Goal: Transaction & Acquisition: Purchase product/service

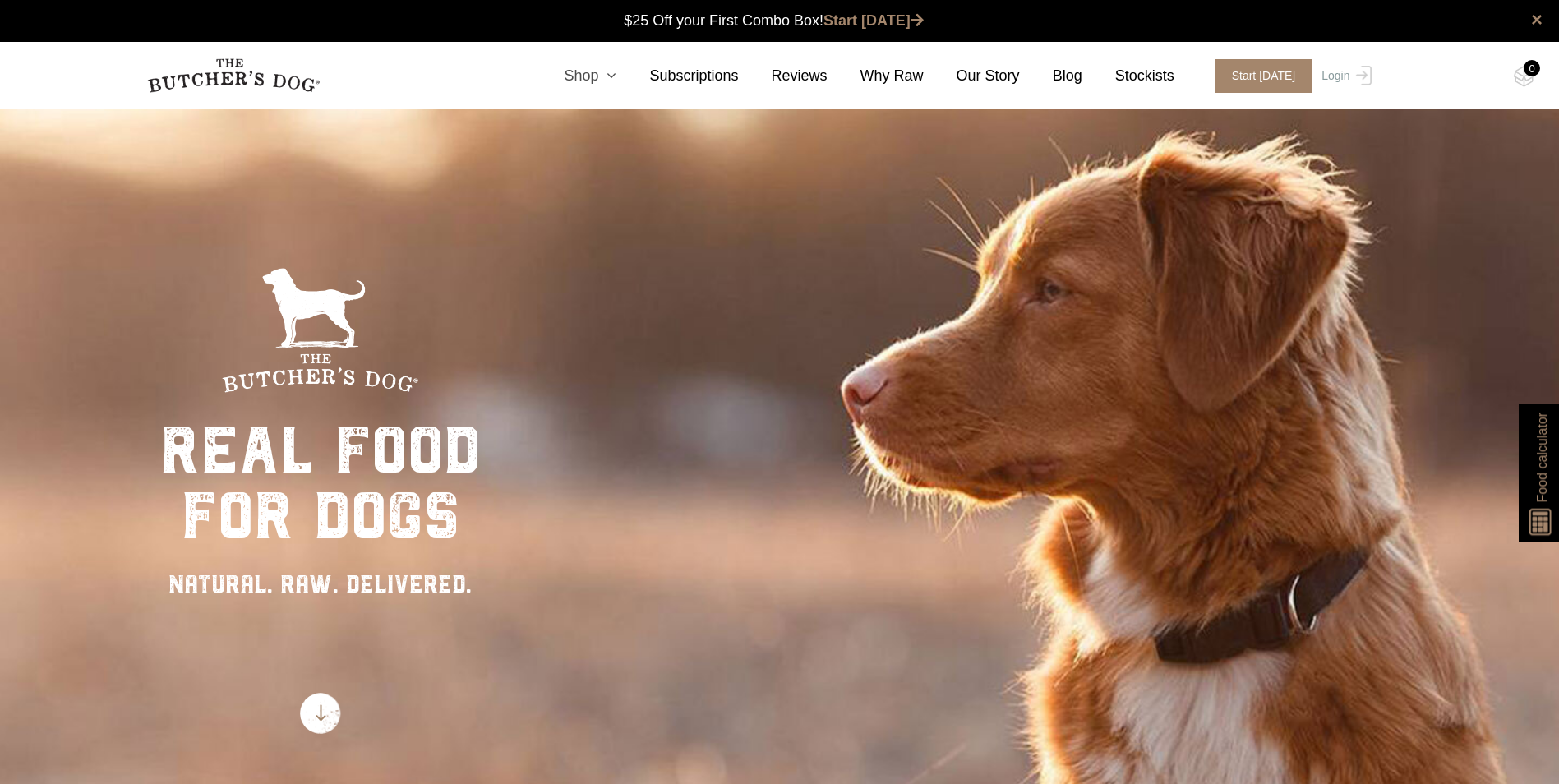
click at [616, 77] on icon at bounding box center [607, 75] width 18 height 15
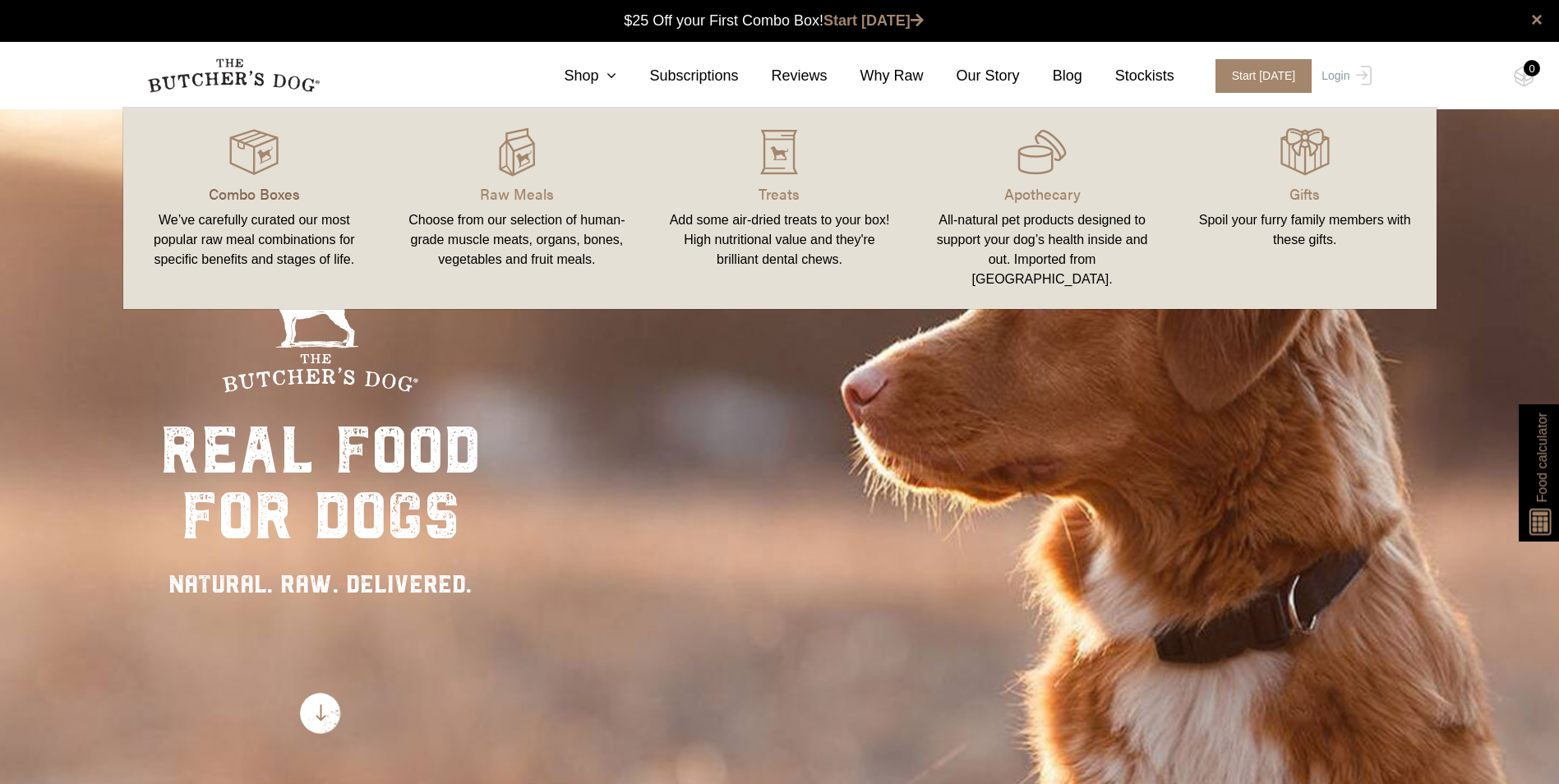
click at [268, 191] on p "Combo Boxes" at bounding box center [255, 193] width 224 height 23
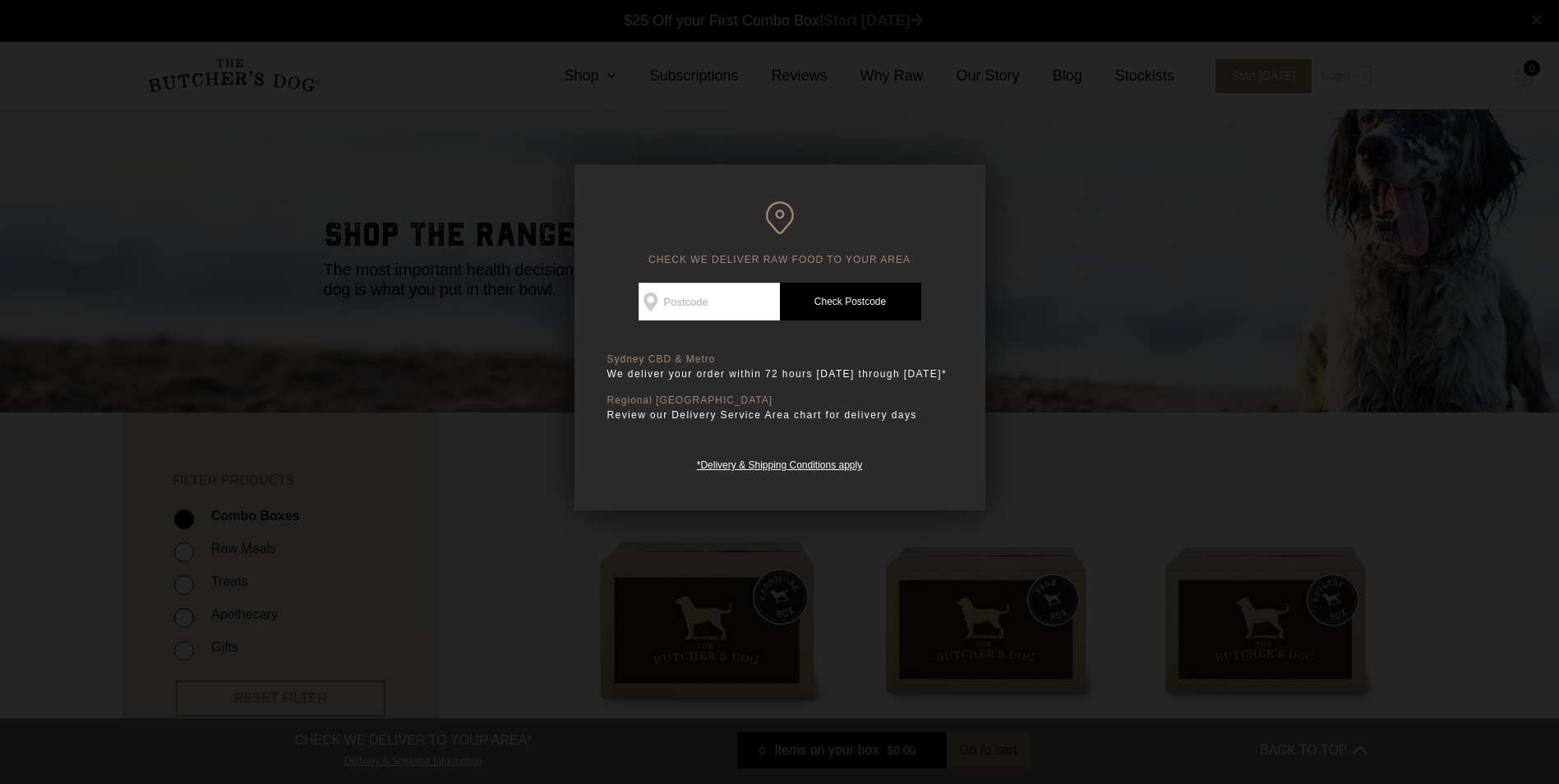
click at [691, 296] on input "Check Availability At" at bounding box center [709, 301] width 141 height 38
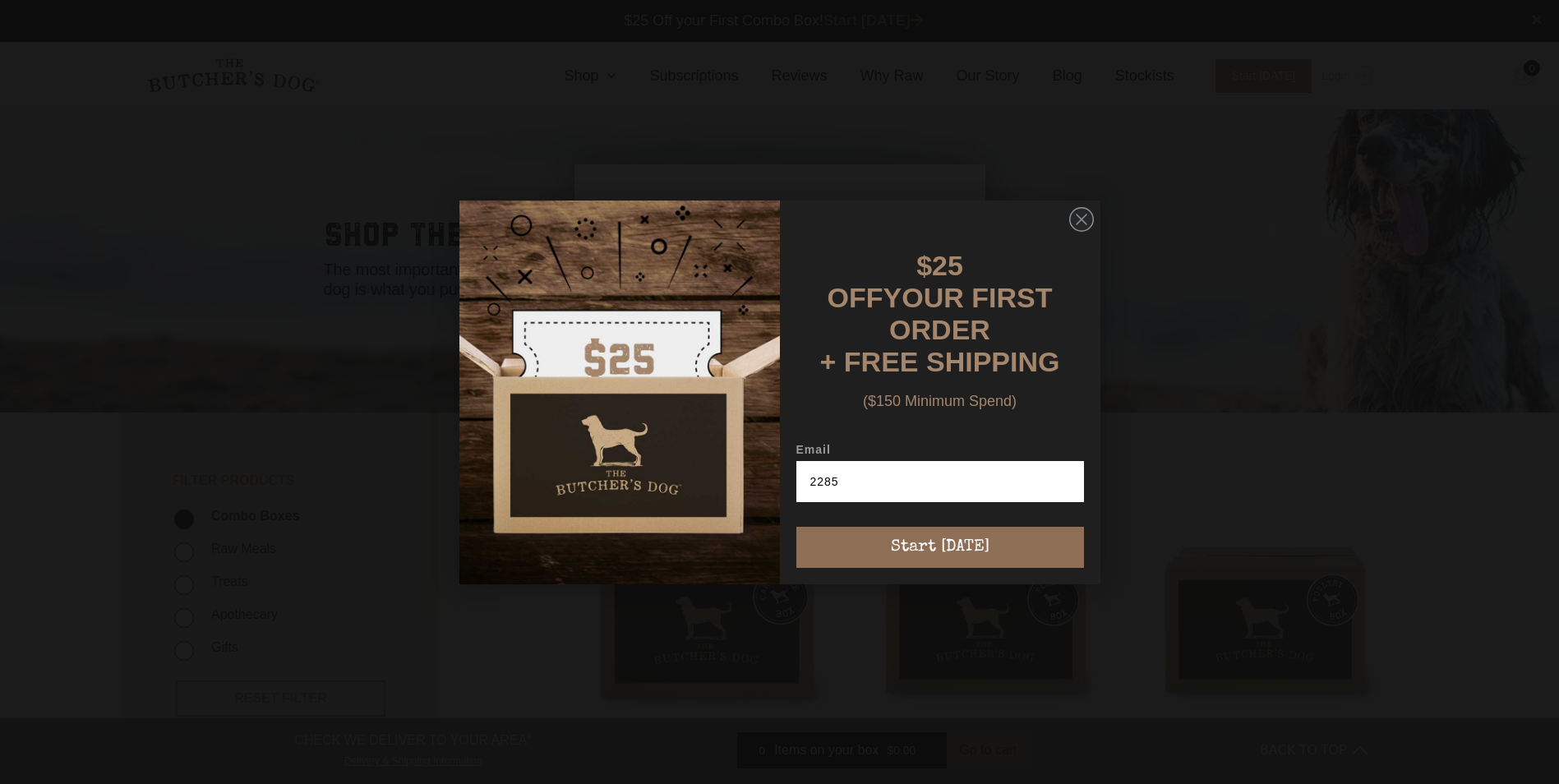
type input "2285"
click at [956, 539] on button "Start [DATE]" at bounding box center [940, 547] width 288 height 41
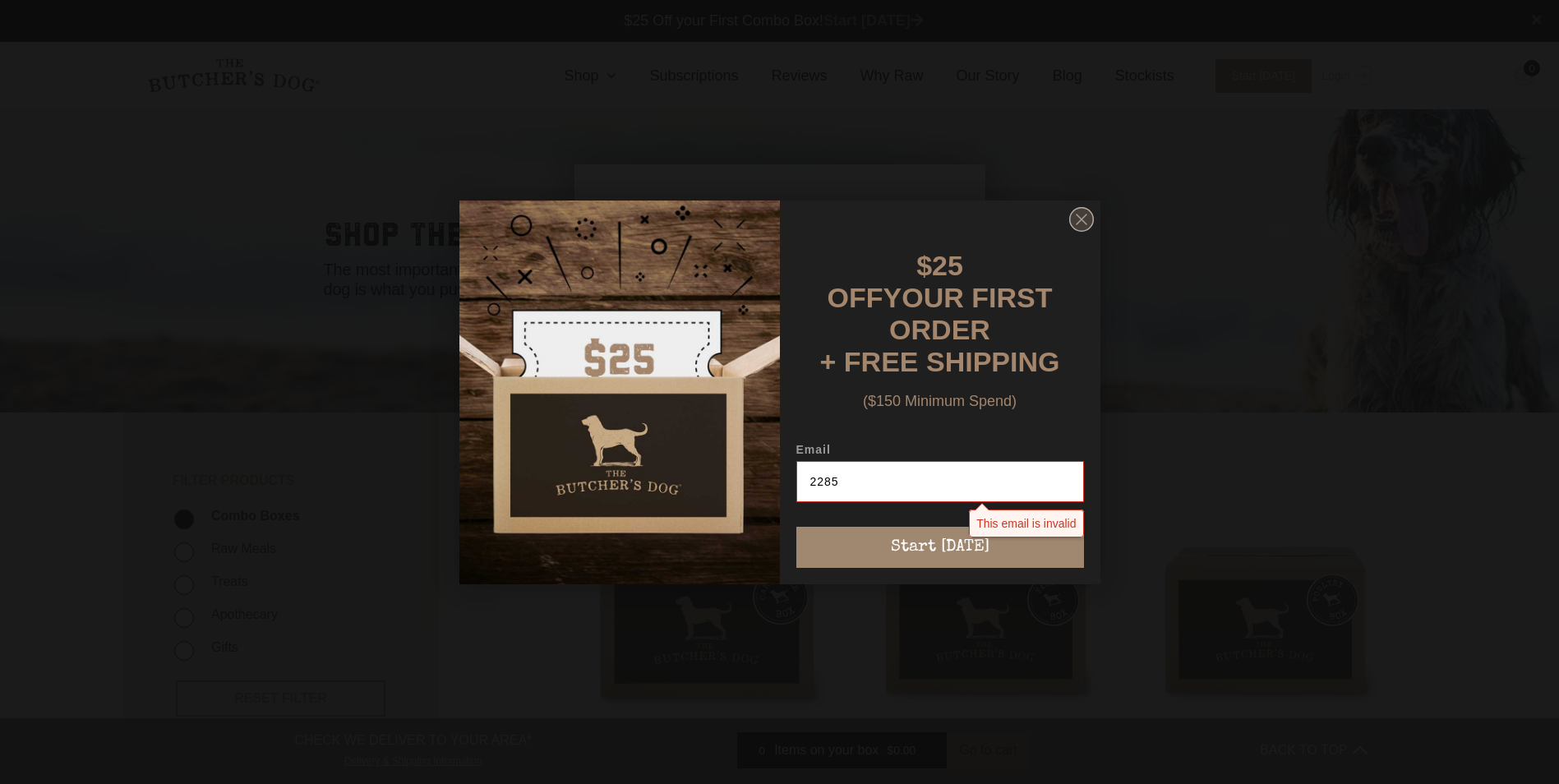
click at [1088, 219] on circle "Close dialog" at bounding box center [1081, 218] width 23 height 23
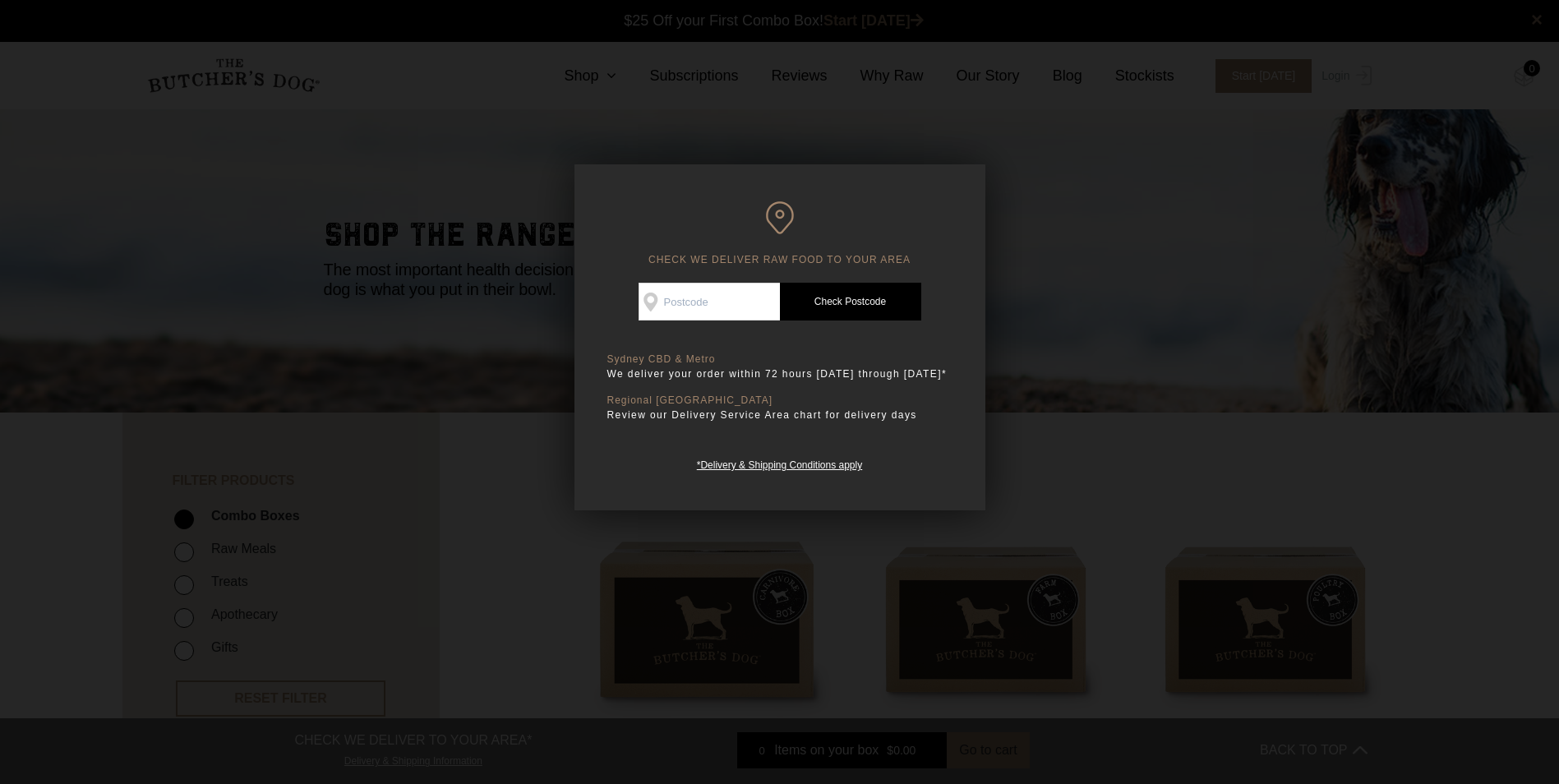
click at [680, 307] on input "Check Availability At" at bounding box center [709, 301] width 141 height 38
type input "2285"
click at [880, 308] on link "Check Postcode" at bounding box center [850, 301] width 141 height 38
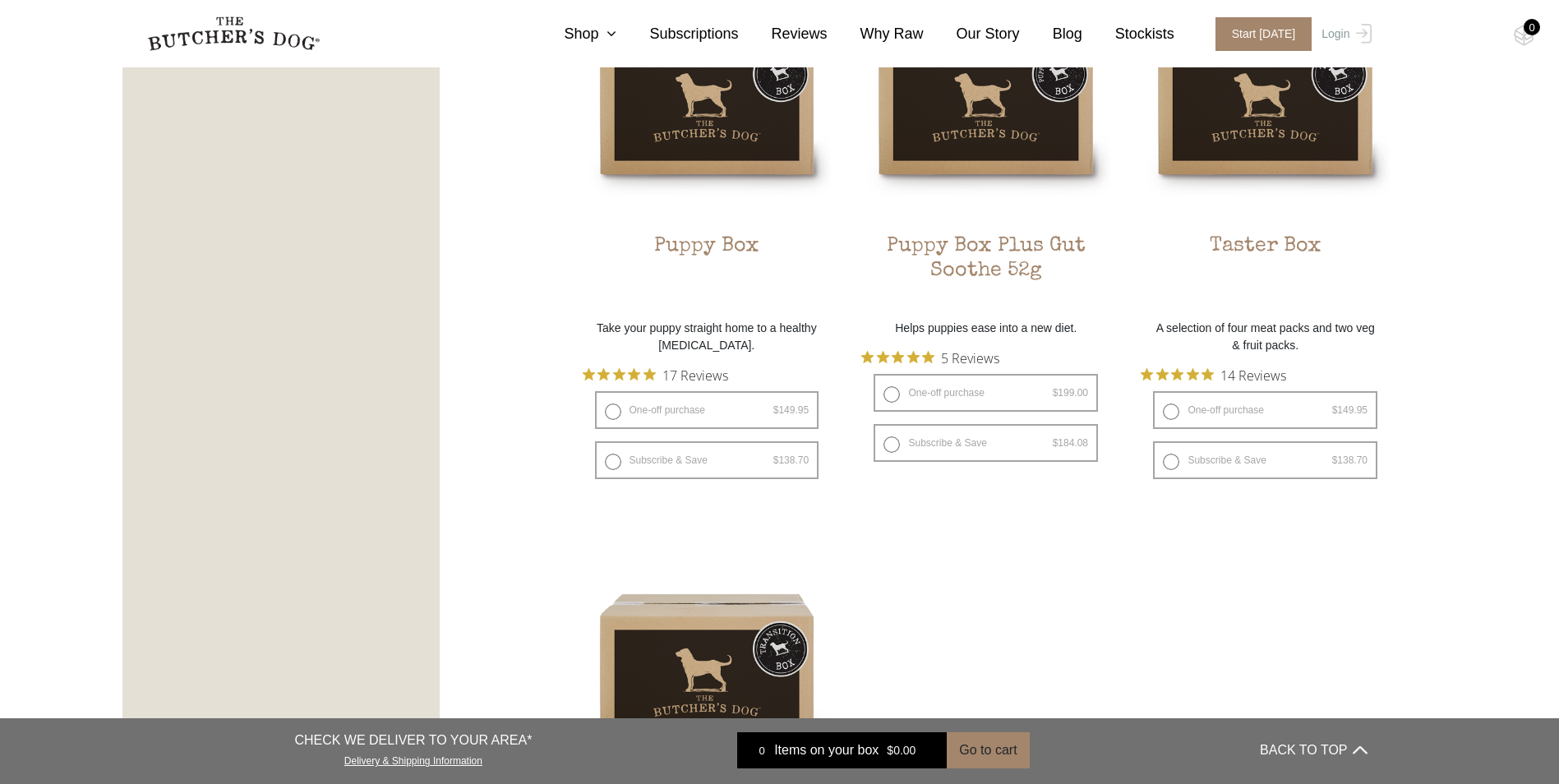
scroll to position [1068, 0]
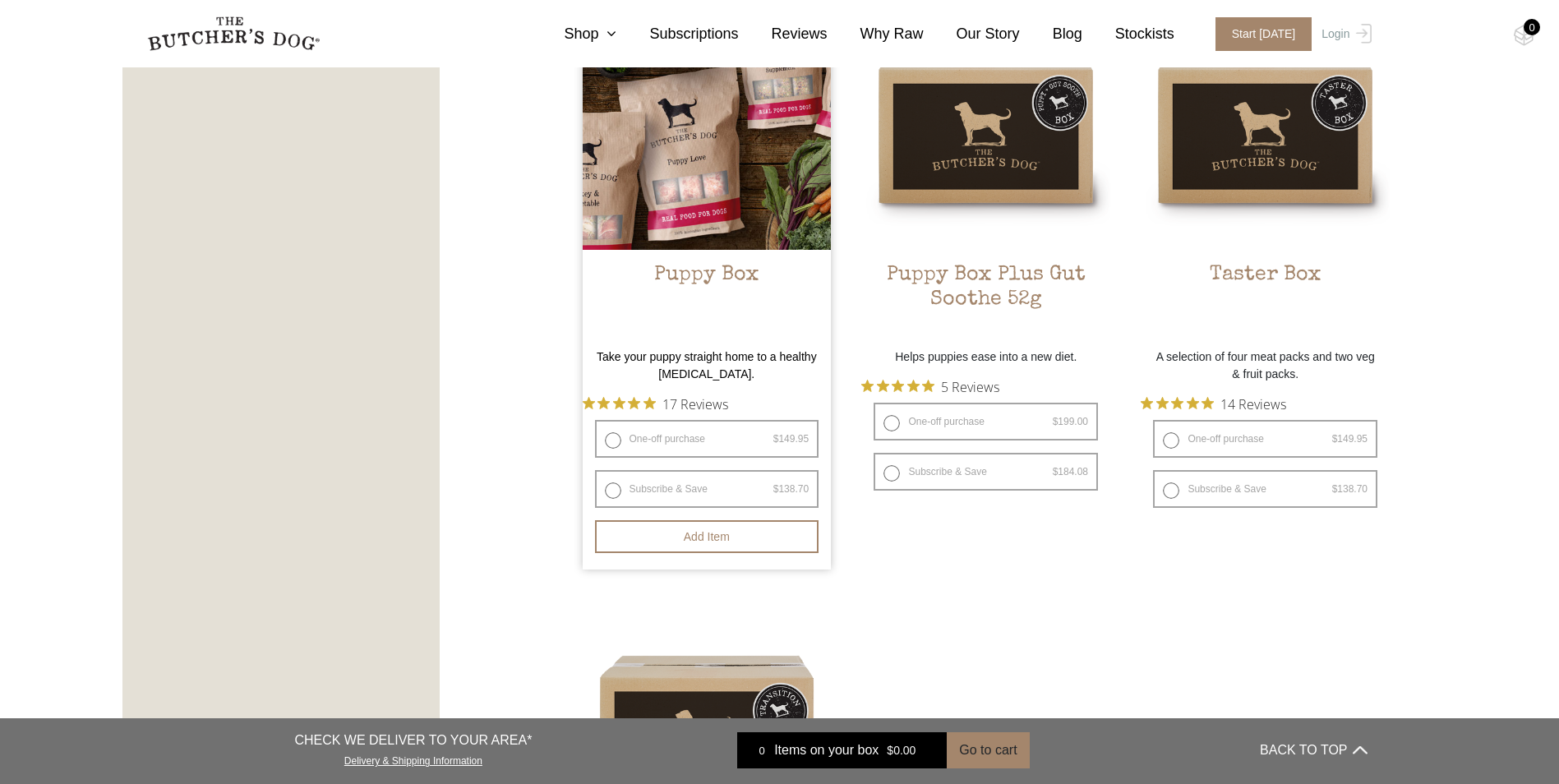
click at [697, 237] on img at bounding box center [706, 125] width 249 height 249
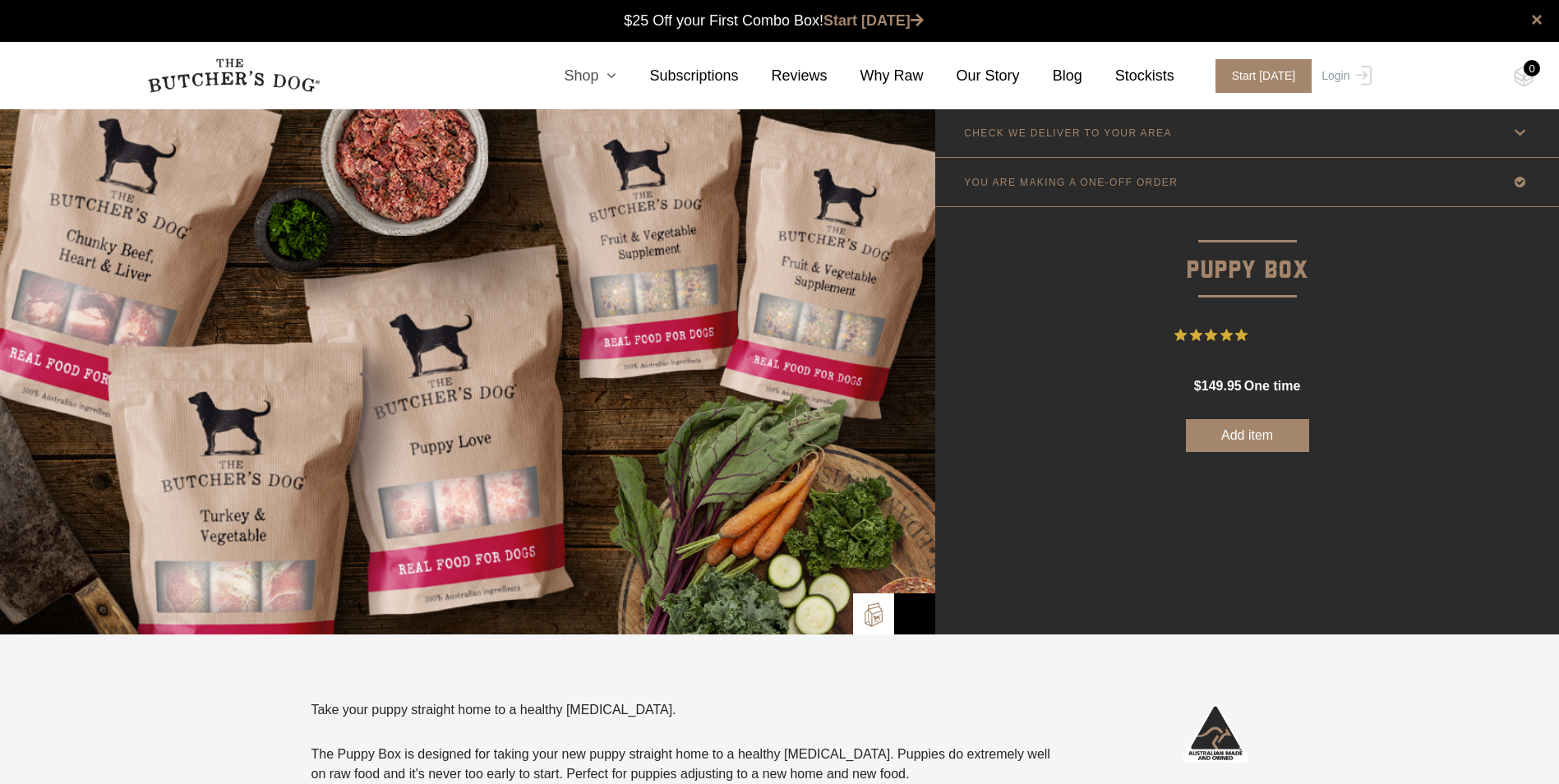
click at [616, 69] on icon at bounding box center [607, 75] width 18 height 15
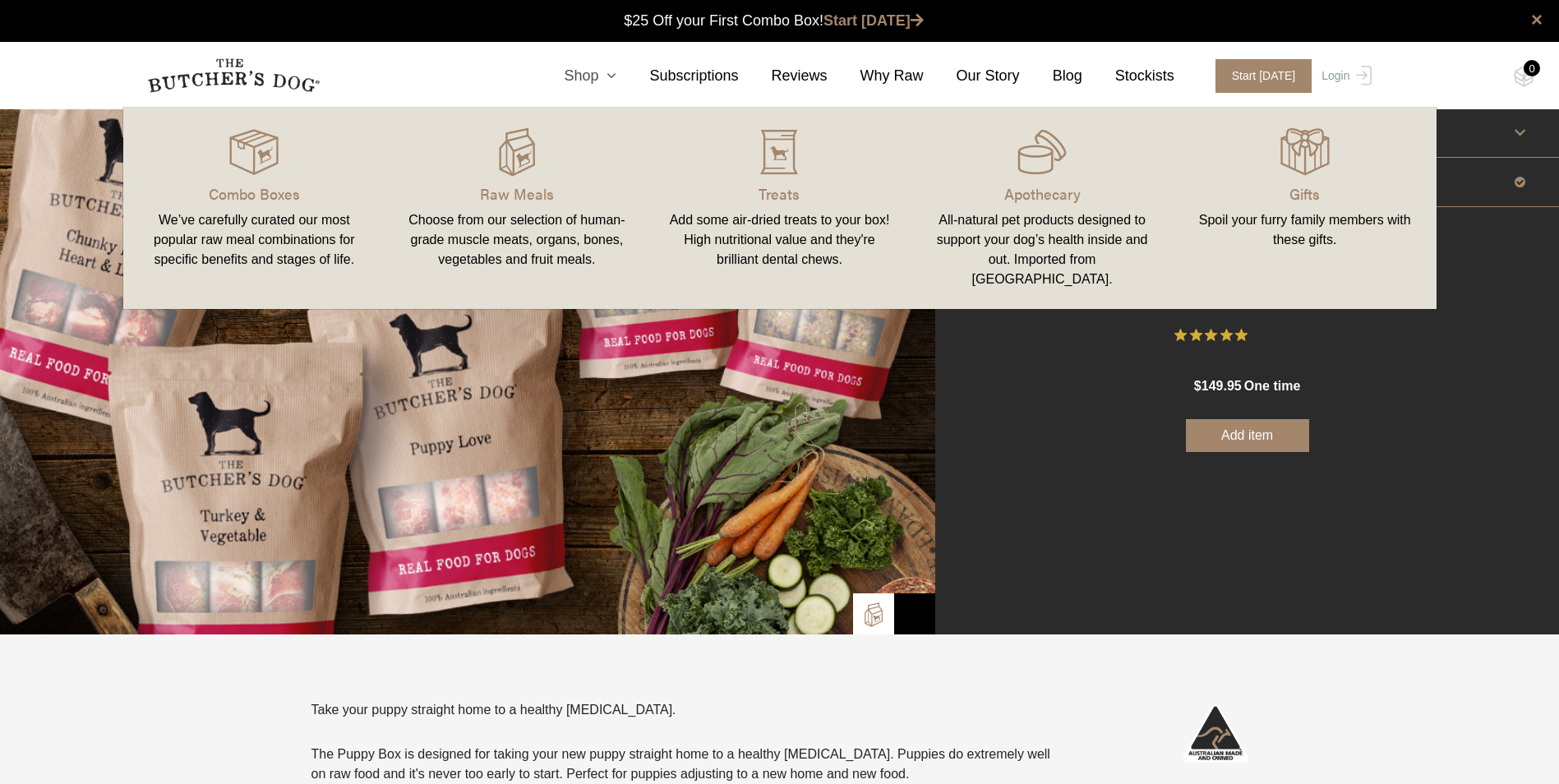
click at [616, 69] on icon at bounding box center [607, 75] width 18 height 15
